Goal: Find specific page/section: Find specific page/section

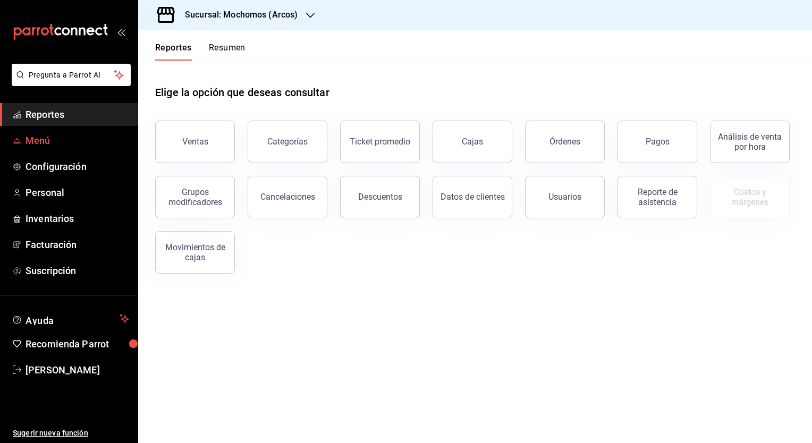
click at [45, 142] on span "Menú" at bounding box center [78, 140] width 104 height 14
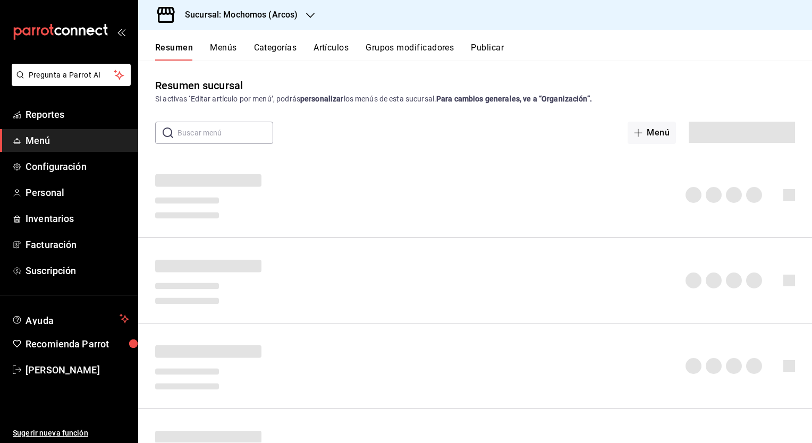
click at [335, 52] on button "Artículos" at bounding box center [331, 52] width 35 height 18
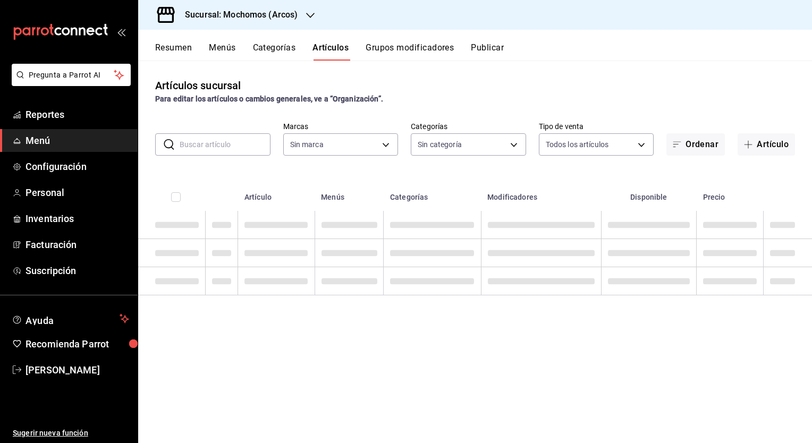
type input "dd36a3dd-8c35-4563-bc3a-0ae6137ce787"
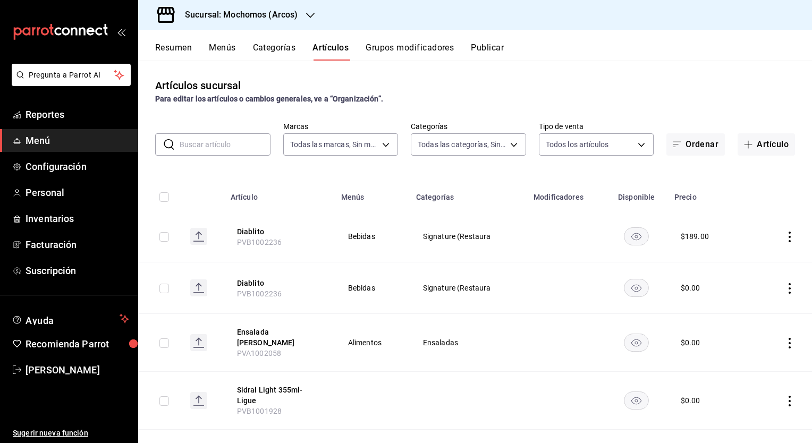
type input "7597c5c0-c189-439a-a9b1-46cc8ee7ac78,78dcea9d-0226-4a72-8dbe-4ec0b47d6941,3e6ec…"
click at [224, 146] on input "text" at bounding box center [225, 144] width 91 height 21
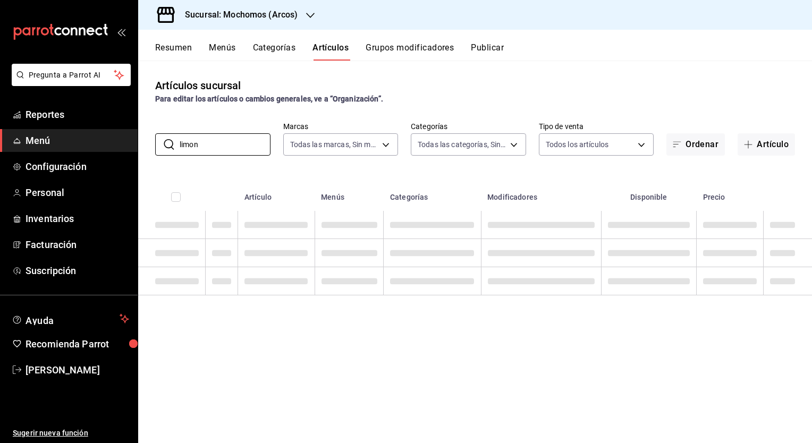
type input "limon"
click at [421, 94] on div "Para editar los artículos o cambios generales, ve a “Organización”." at bounding box center [475, 99] width 640 height 11
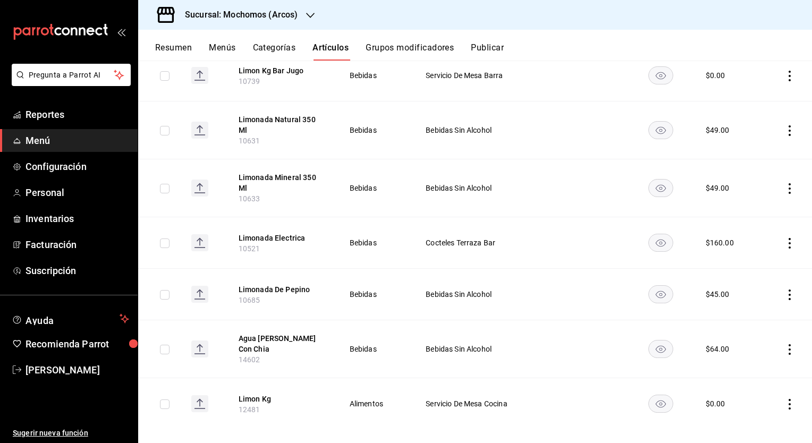
scroll to position [219, 0]
